Goal: Check status

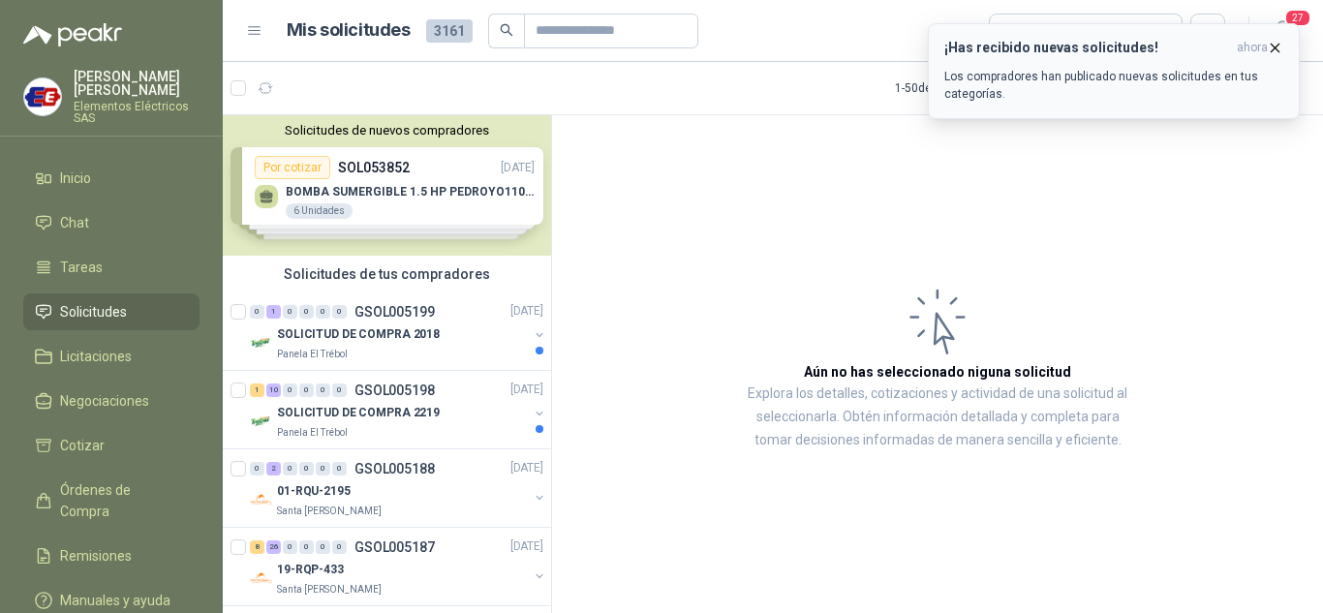
click at [1052, 80] on p "Los compradores han publicado nuevas solicitudes en tus categorías." at bounding box center [1114, 85] width 339 height 35
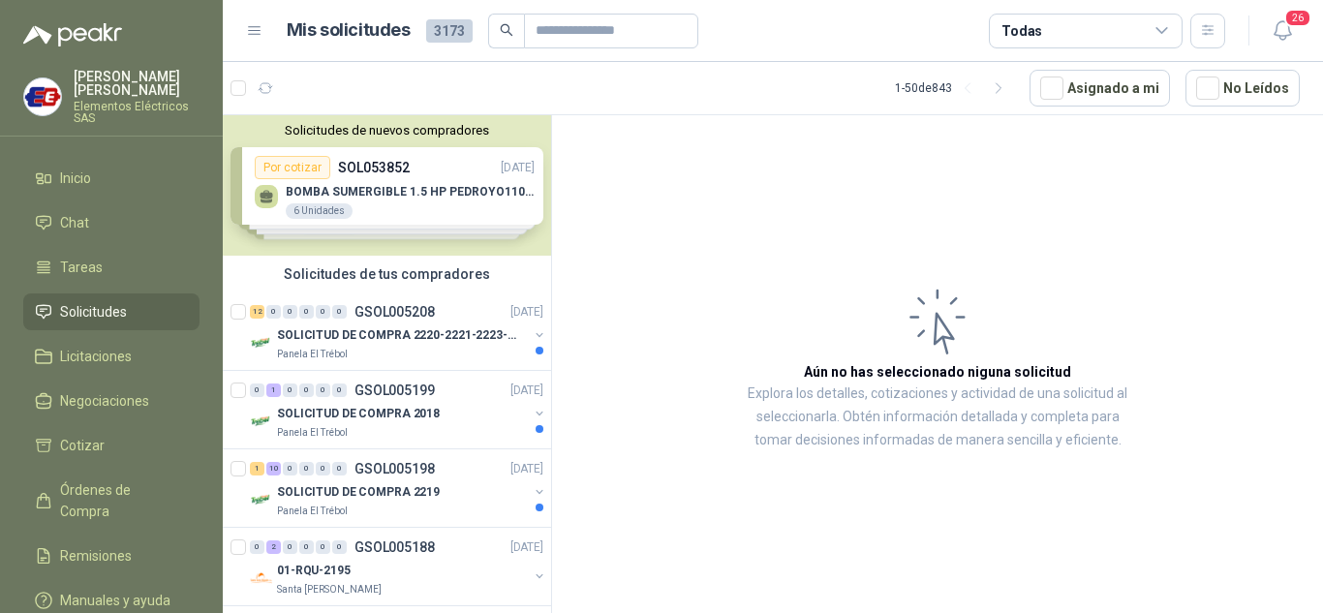
click at [125, 305] on span "Solicitudes" at bounding box center [93, 311] width 67 height 21
click at [335, 329] on p "SOLICITUD DE COMPRA 2220-2221-2223-2224" at bounding box center [397, 336] width 241 height 18
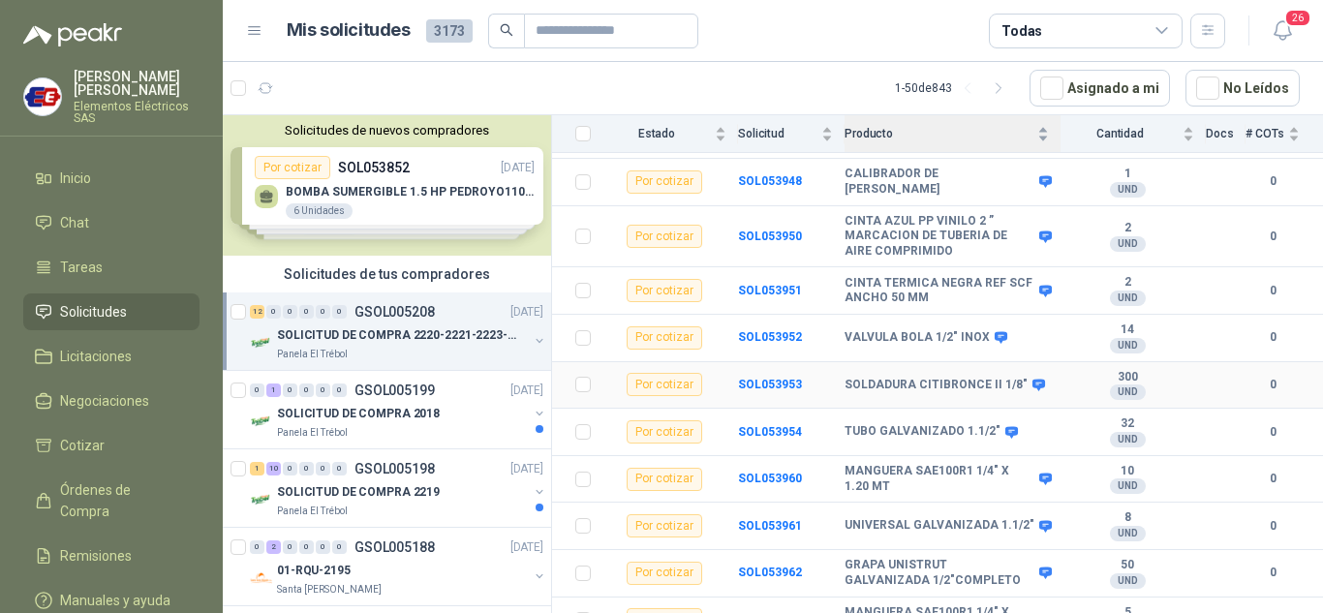
scroll to position [349, 0]
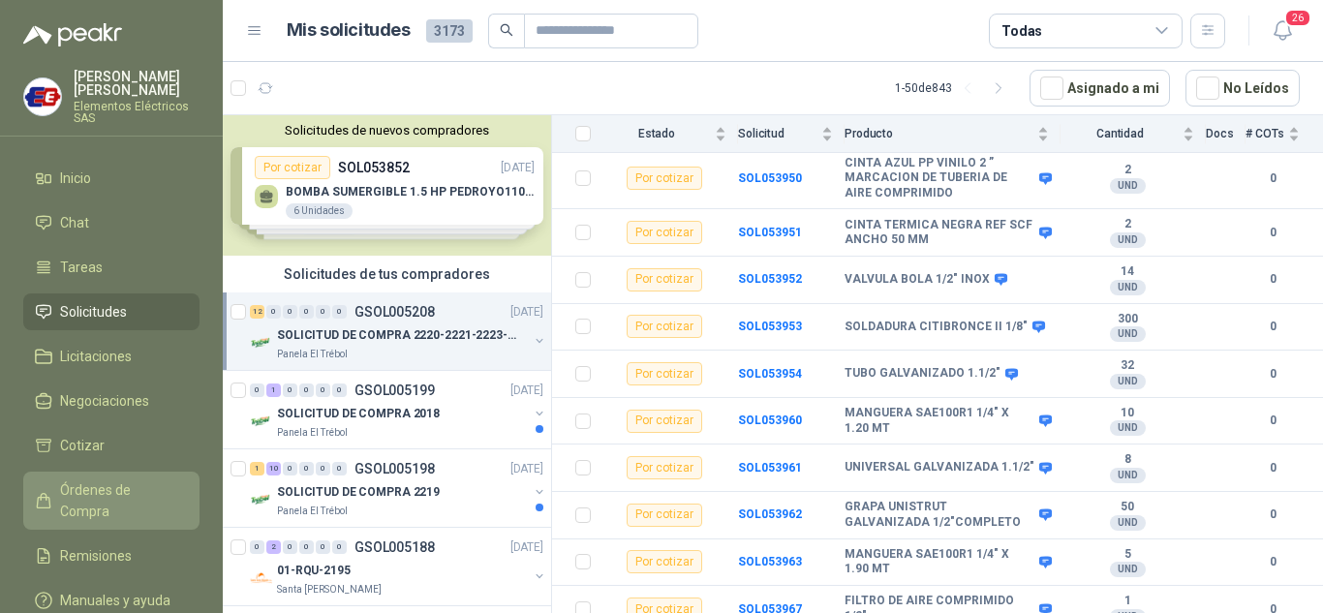
click at [91, 492] on span "Órdenes de Compra" at bounding box center [120, 501] width 121 height 43
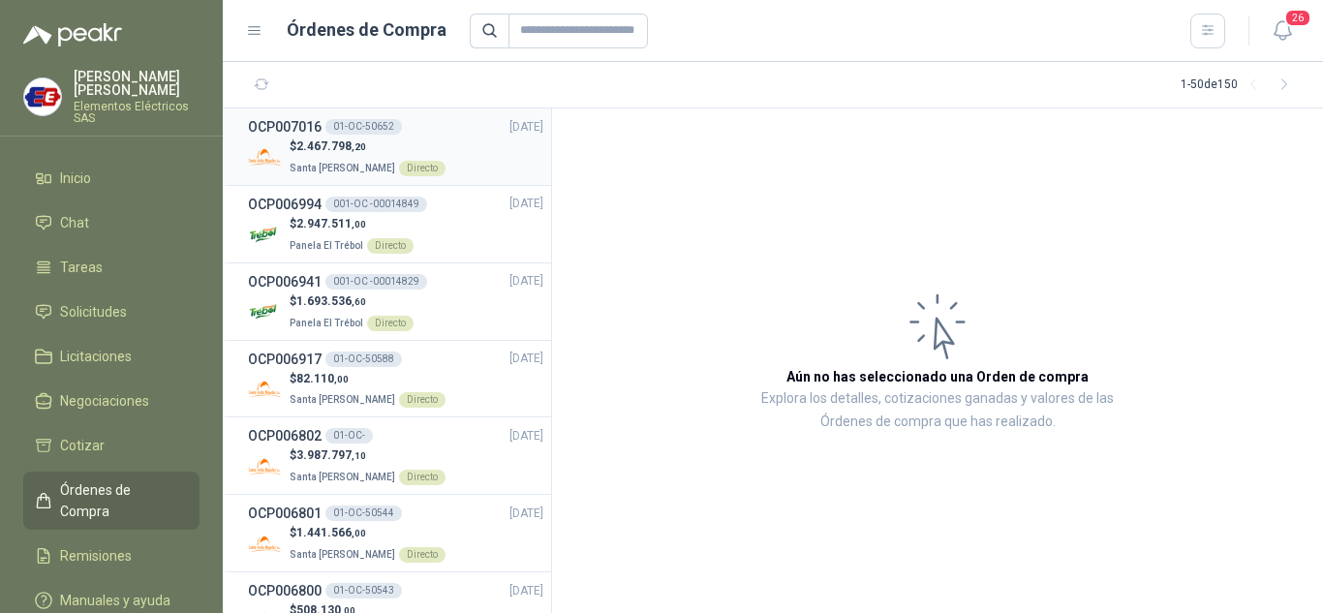
click at [341, 138] on p "$ 2.467.798 ,20" at bounding box center [368, 147] width 156 height 18
